Goal: Find contact information: Find contact information

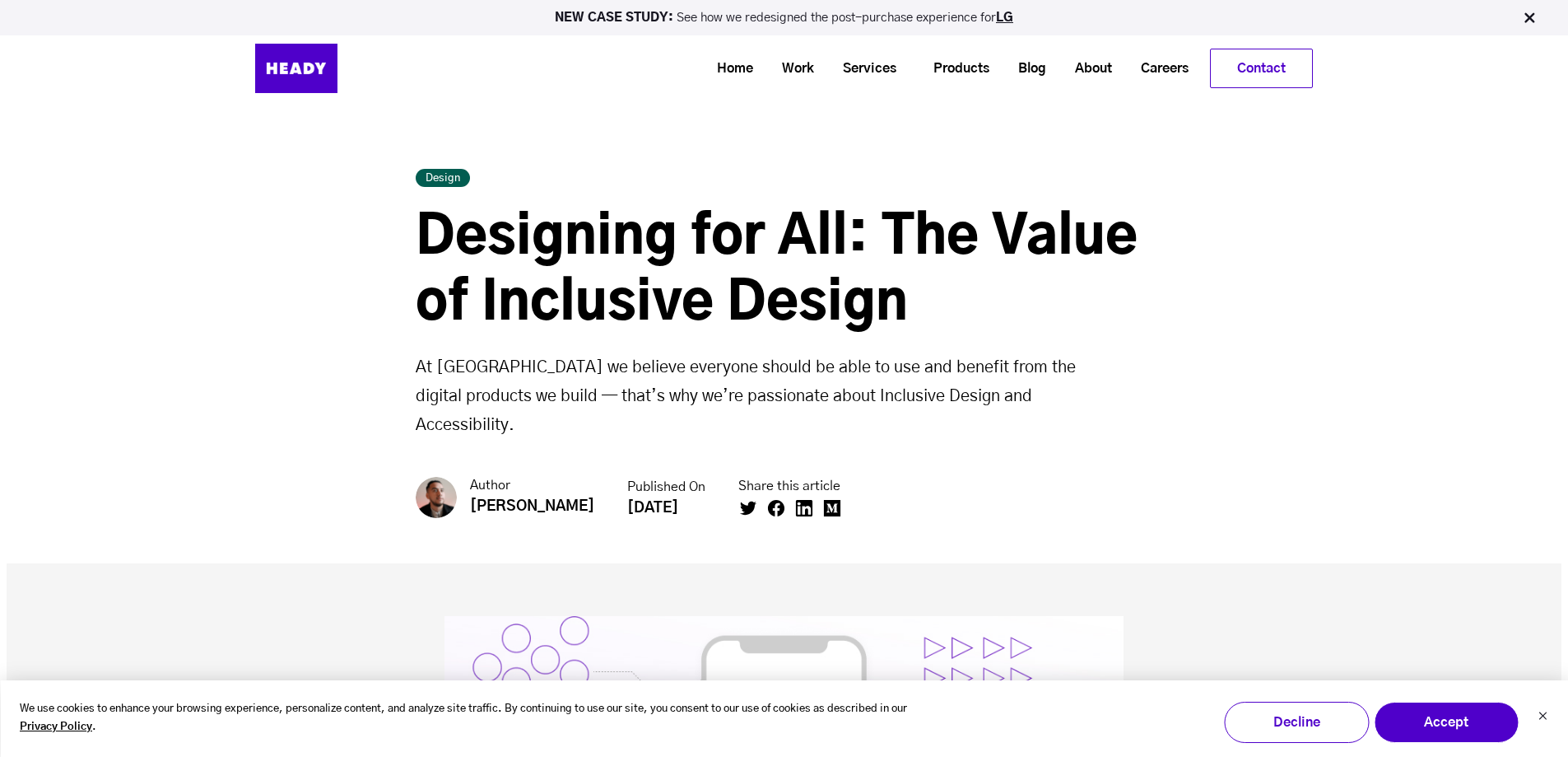
click at [651, 163] on div "Design Designing for All: The Value of Inclusive Design At [GEOGRAPHIC_DATA] we…" at bounding box center [783, 298] width 1555 height 530
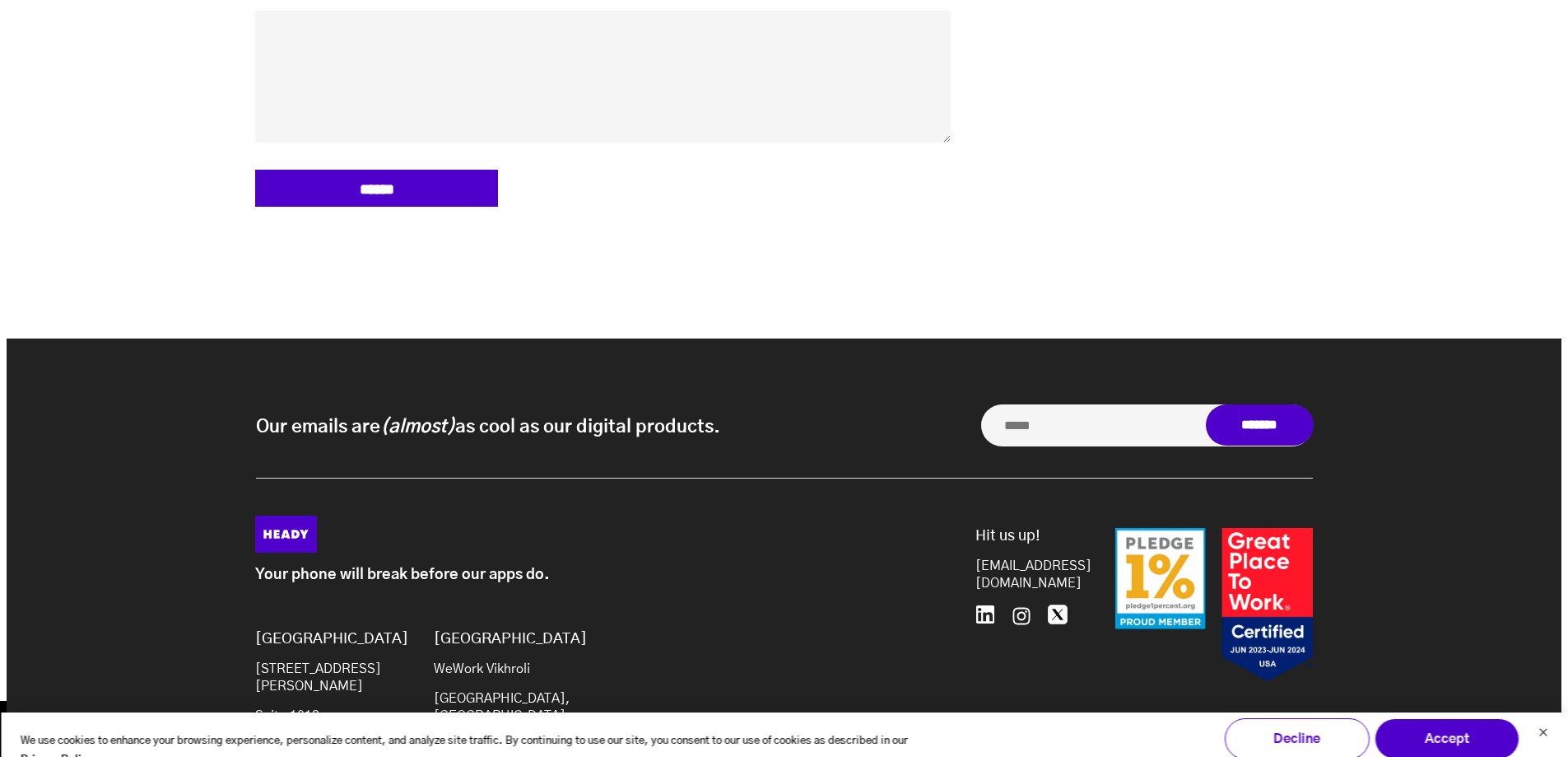
scroll to position [8012, 0]
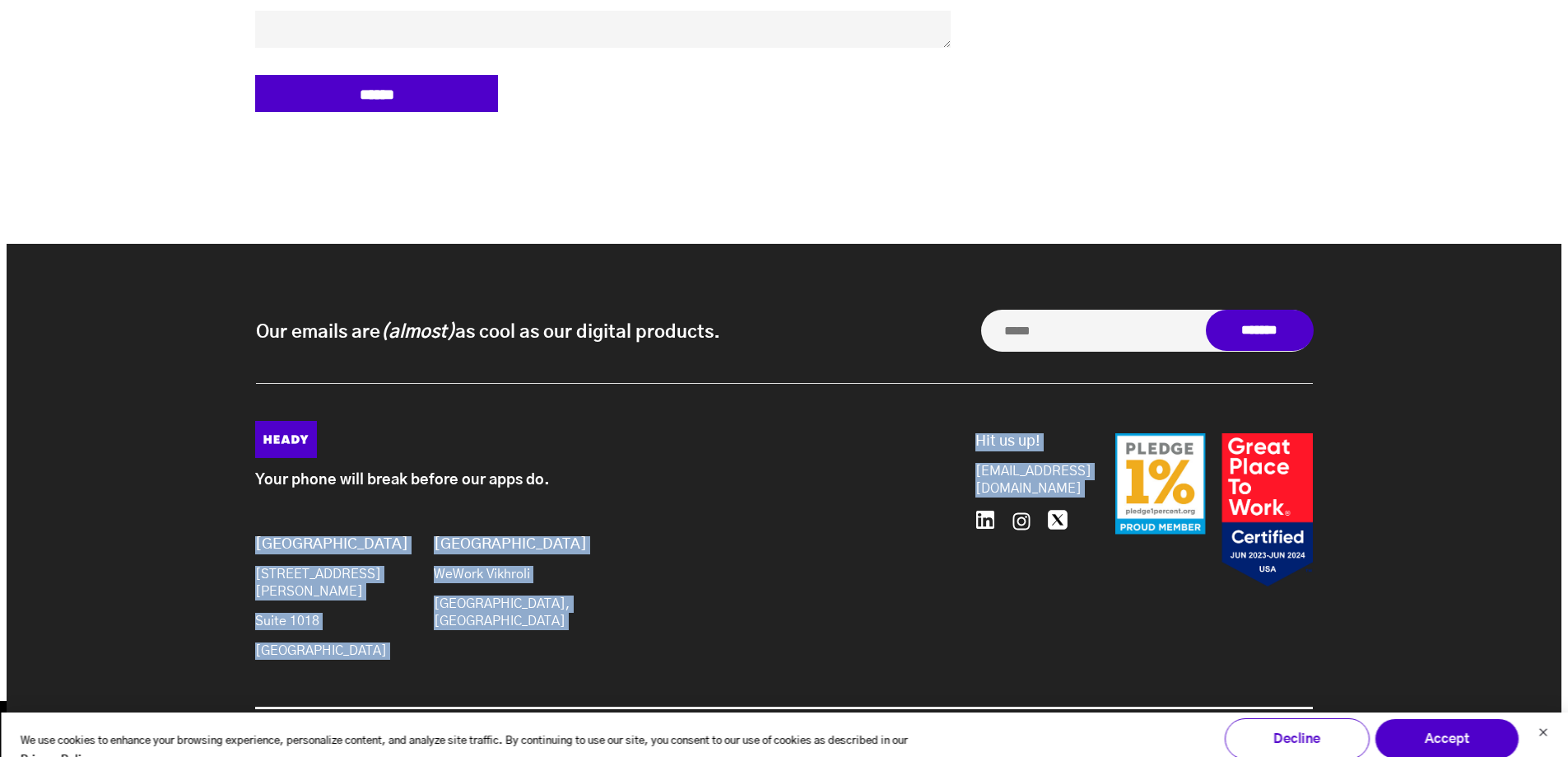
drag, startPoint x: 1087, startPoint y: 439, endPoint x: 961, endPoint y: 425, distance: 126.8
click at [961, 431] on div "Your phone will break before our apps do. Brooklyn 20 Jay St Suite 1018 Brookly…" at bounding box center [784, 546] width 1058 height 252
click at [965, 421] on div "Hit us up! hello@heady.io 646.480.0489" at bounding box center [1138, 520] width 349 height 199
drag, startPoint x: 958, startPoint y: 427, endPoint x: 1033, endPoint y: 454, distance: 79.7
click at [1038, 454] on div "Your phone will break before our apps do. Brooklyn 20 Jay St Suite 1018 Brookly…" at bounding box center [784, 546] width 1058 height 252
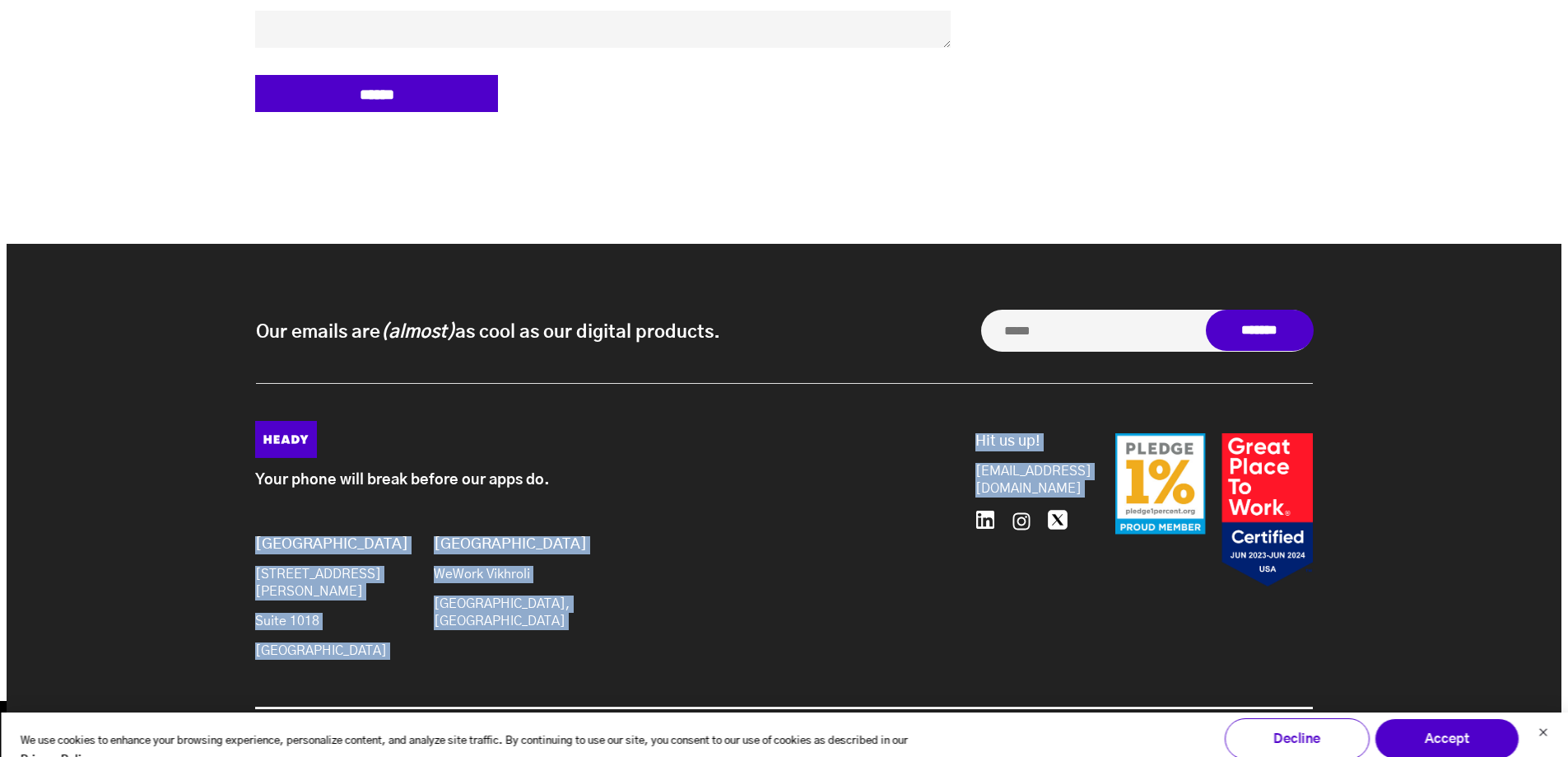
click at [932, 421] on div "Your phone will break before our apps do. Brooklyn 20 Jay St Suite 1018 Brookly…" at bounding box center [609, 546] width 708 height 252
click at [941, 441] on div "Your phone will break before our apps do. Brooklyn 20 Jay St Suite 1018 Brookly…" at bounding box center [609, 546] width 708 height 252
click at [953, 427] on div "Your phone will break before our apps do. Brooklyn 20 Jay St Suite 1018 Brookly…" at bounding box center [609, 546] width 708 height 252
drag, startPoint x: 953, startPoint y: 446, endPoint x: 1069, endPoint y: 432, distance: 116.8
click at [1033, 454] on div "Your phone will break before our apps do. Brooklyn 20 Jay St Suite 1018 Brookly…" at bounding box center [784, 546] width 1058 height 252
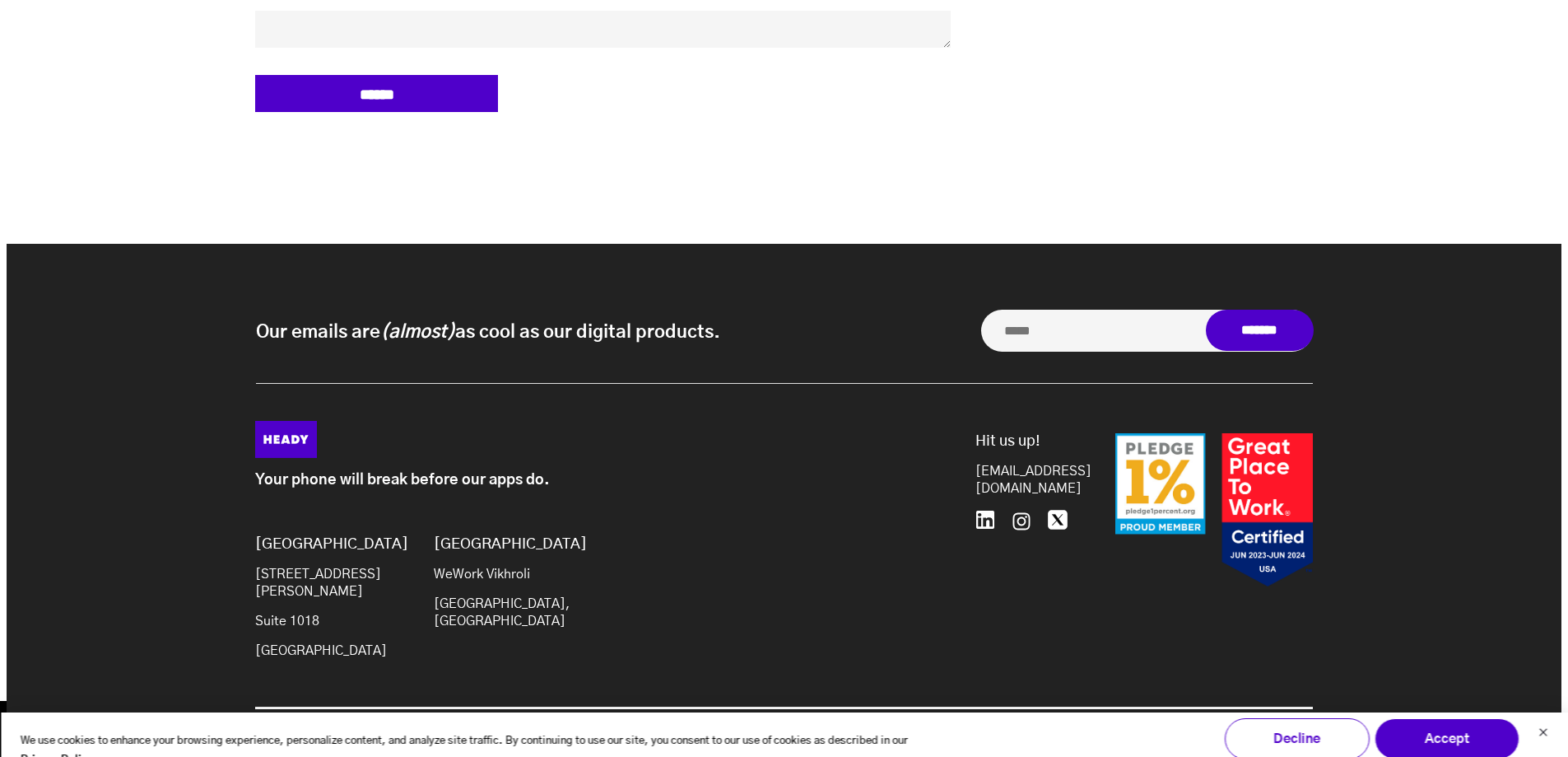
drag, startPoint x: 1076, startPoint y: 408, endPoint x: 1067, endPoint y: 422, distance: 16.6
click at [1075, 433] on div at bounding box center [1193, 509] width 239 height 154
drag, startPoint x: 1071, startPoint y: 436, endPoint x: 999, endPoint y: 429, distance: 72.3
click at [999, 433] on div "Hit us up! hello@heady.io 646.480.0489" at bounding box center [1025, 509] width 98 height 154
copy div "[EMAIL_ADDRESS][DOMAIN_NAME]"
